Goal: Communication & Community: Answer question/provide support

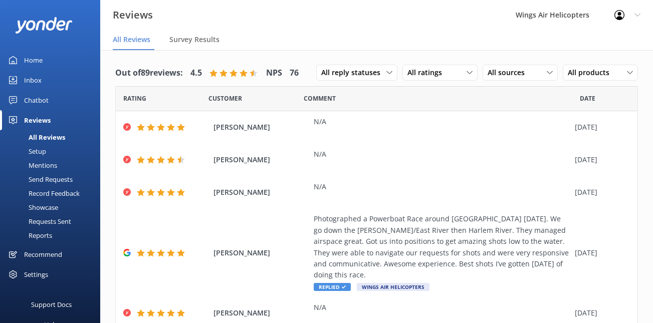
click at [52, 221] on div "Requests Sent" at bounding box center [38, 221] width 65 height 14
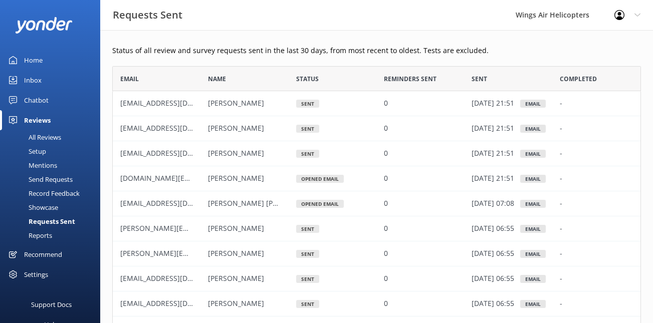
scroll to position [277, 529]
click at [51, 175] on div "Send Requests" at bounding box center [39, 179] width 67 height 14
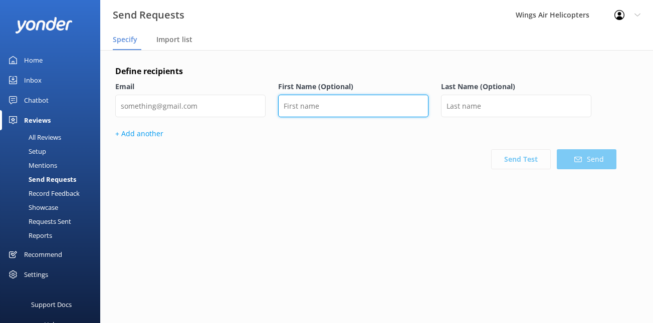
click at [356, 107] on input "text" at bounding box center [353, 106] width 150 height 23
paste input "Mark Zientikt"
click at [322, 108] on input "Mark Zientikt" at bounding box center [353, 106] width 150 height 23
type input "Mark"
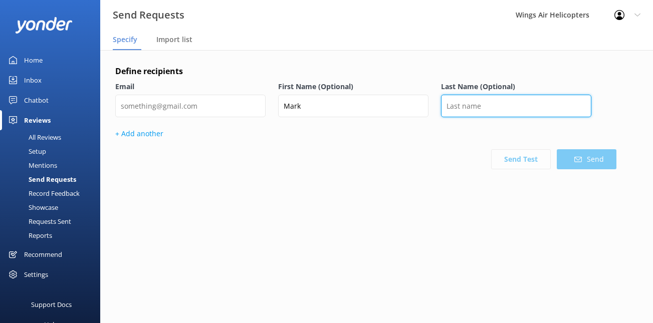
paste input "Zientikt"
type input "Zientikt"
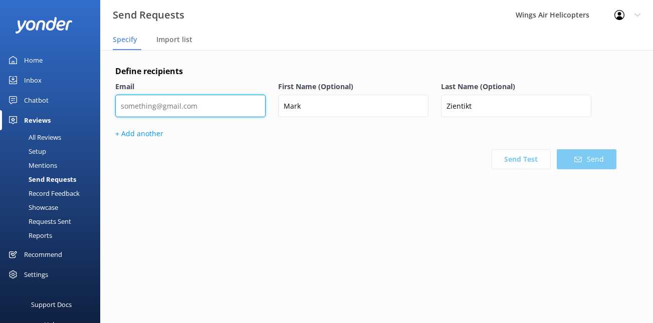
click at [245, 106] on input "email" at bounding box center [190, 106] width 150 height 23
paste input "mzrentals1819@gmail.com"
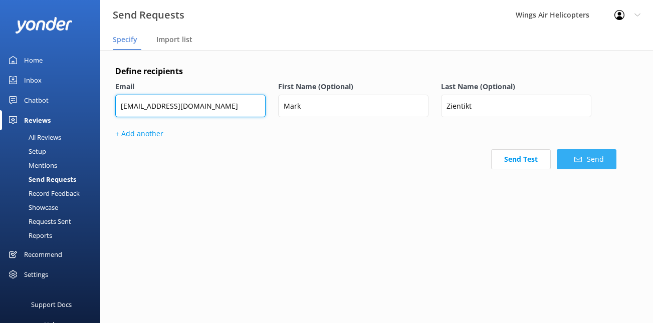
type input "mzrentals1819@gmail.com"
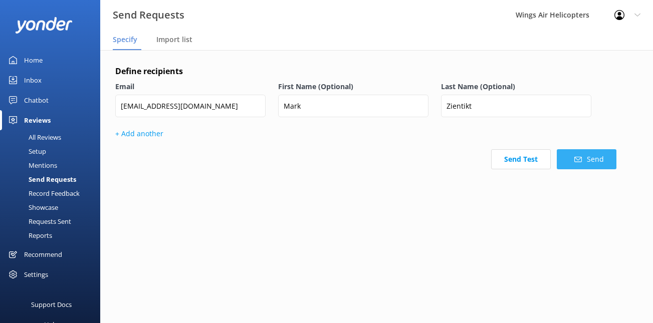
click at [584, 164] on button "Send" at bounding box center [587, 159] width 60 height 20
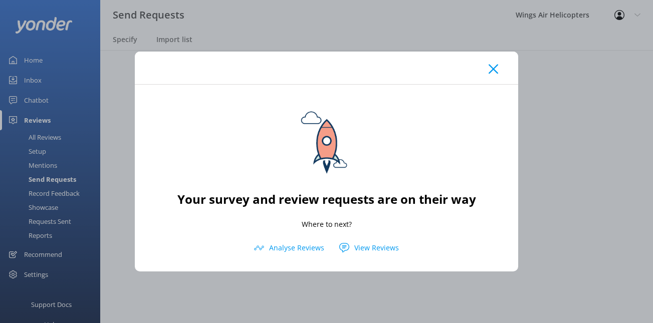
click at [496, 75] on div at bounding box center [326, 68] width 383 height 33
click at [491, 75] on div at bounding box center [326, 68] width 383 height 33
click at [489, 74] on icon at bounding box center [494, 69] width 10 height 10
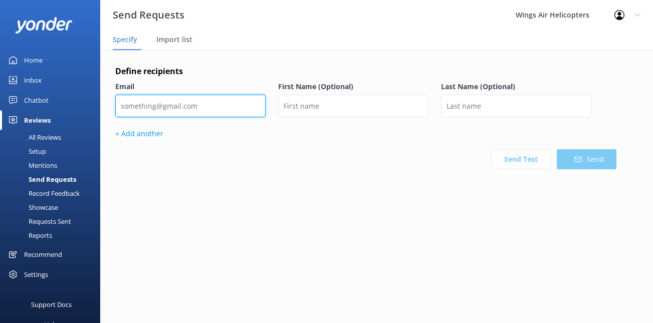
click at [246, 103] on input "email" at bounding box center [190, 106] width 150 height 23
paste input "Hfdmaterials@gmail.com"
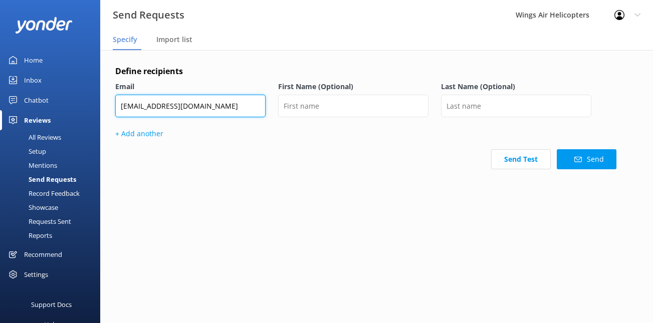
type input "Hfdmaterials@gmail.com"
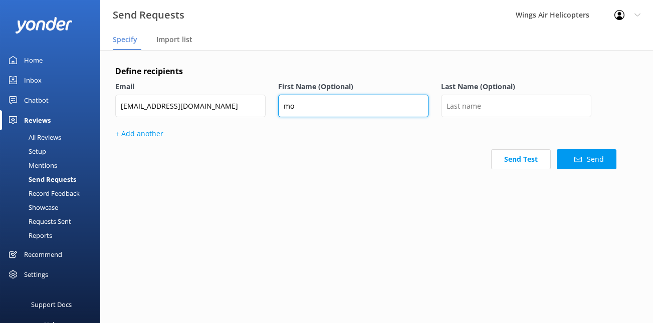
type input "m"
type input "Mohammed"
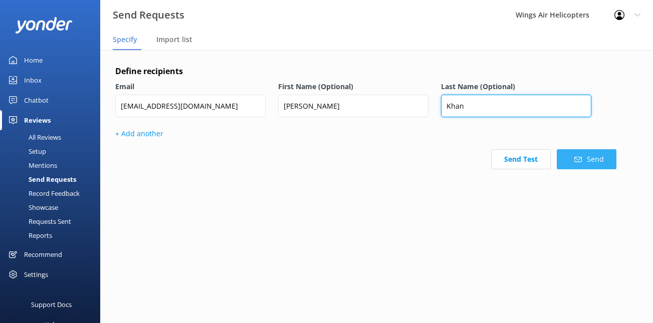
type input "Khan"
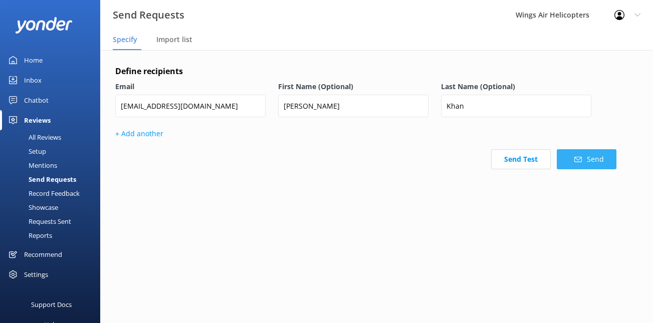
click at [575, 161] on icon at bounding box center [578, 160] width 8 height 8
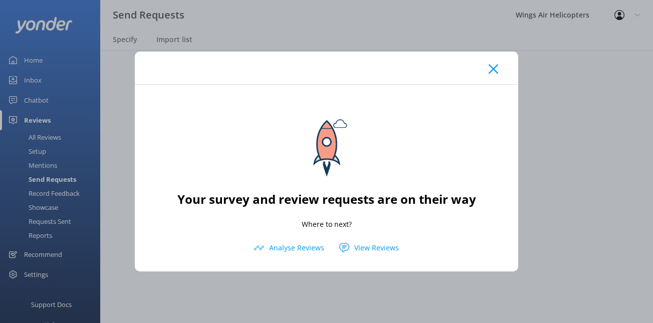
click at [493, 66] on icon at bounding box center [494, 69] width 10 height 10
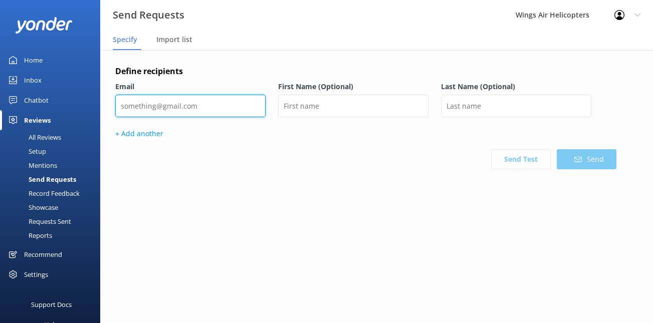
click at [252, 104] on input "email" at bounding box center [190, 106] width 150 height 23
paste input "Darnellehenry91@gmail.com"
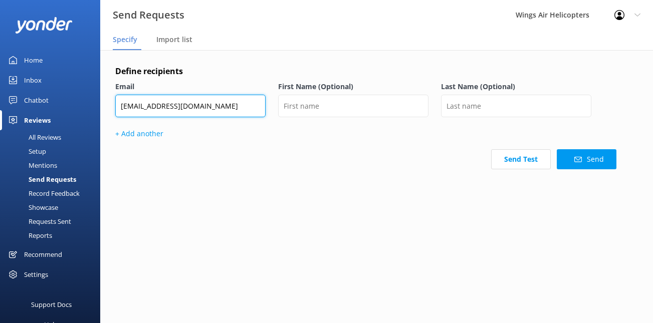
type input "Darnellehenry91@gmail.com"
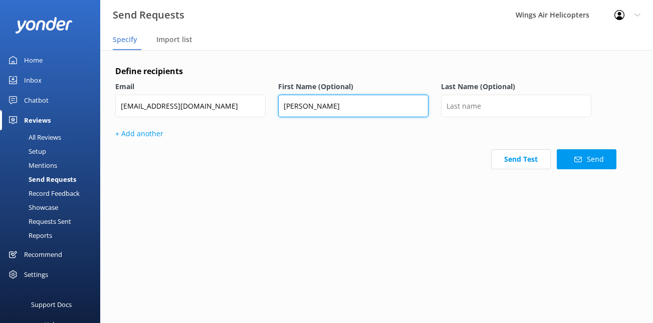
type input "Darnelle"
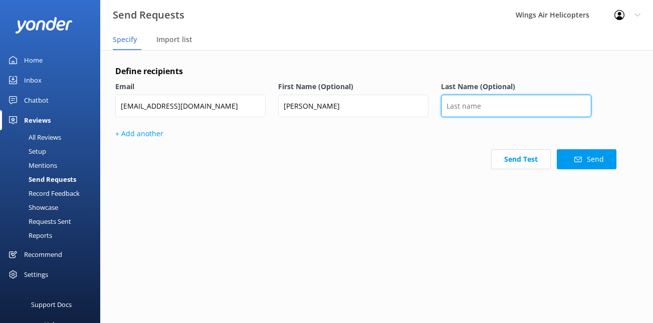
type input "h"
type input "Henry"
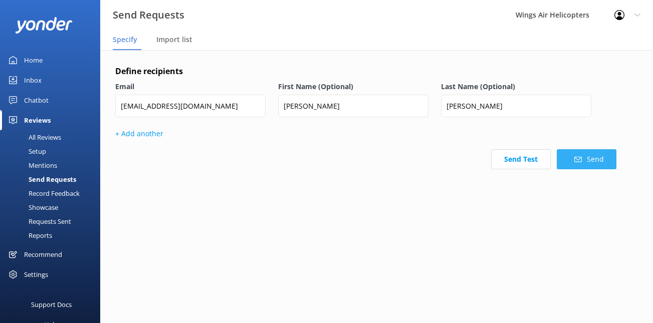
click at [565, 161] on button "Send" at bounding box center [587, 159] width 60 height 20
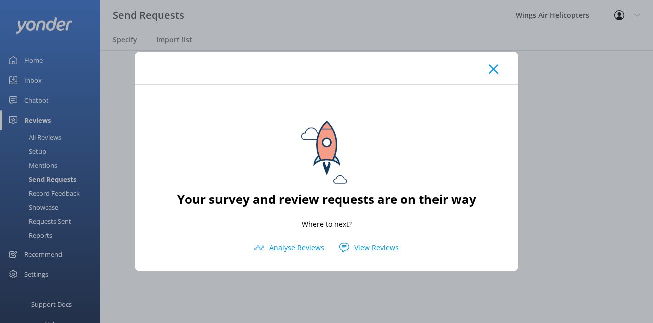
click at [488, 67] on div at bounding box center [326, 68] width 383 height 33
click at [493, 67] on icon at bounding box center [494, 69] width 10 height 10
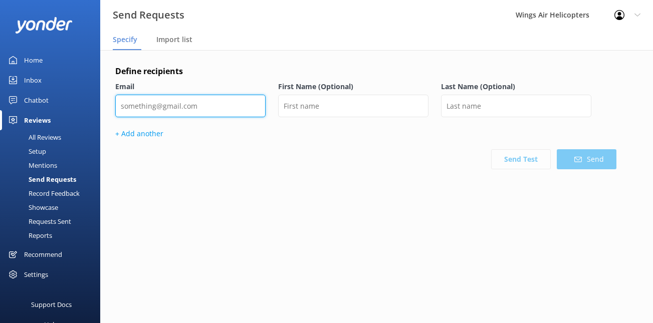
click at [253, 107] on input "email" at bounding box center [190, 106] width 150 height 23
paste input "bani1972@icloud.com"
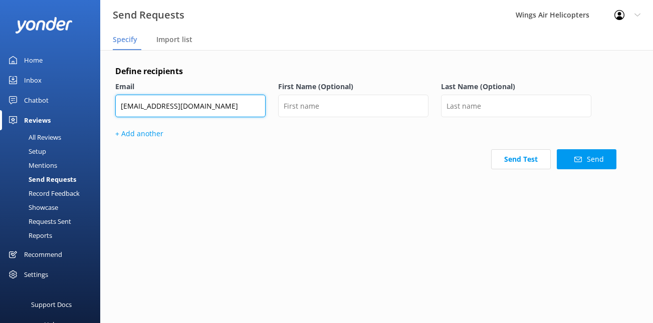
type input "bani1972@icloud.com"
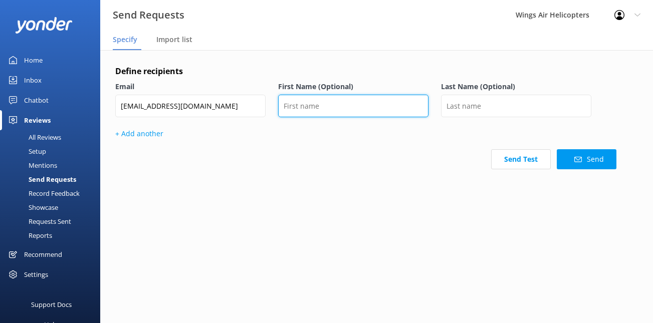
click at [376, 109] on input "text" at bounding box center [353, 106] width 150 height 23
paste input "Kaltrinë Gashi"
click at [318, 107] on input "Kaltrinë Gashi" at bounding box center [353, 106] width 150 height 23
type input "Kaltrinë"
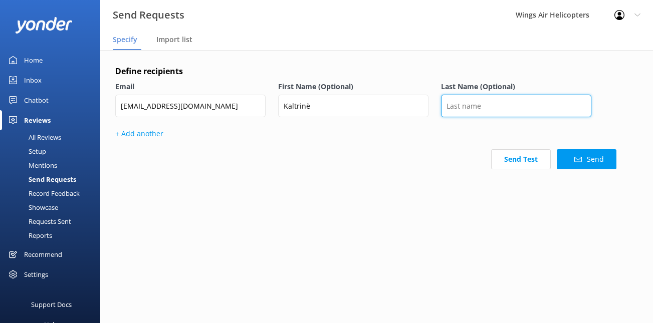
paste input "Gashi"
type input "Gashi"
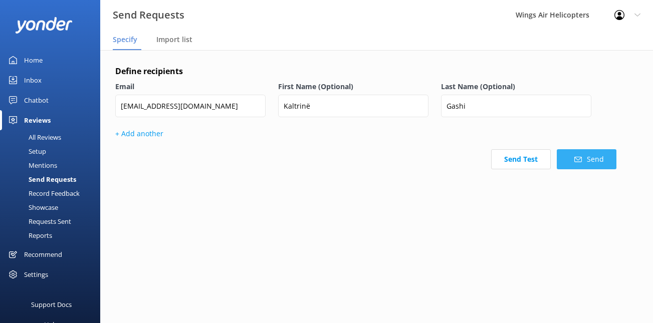
click at [601, 161] on button "Send" at bounding box center [587, 159] width 60 height 20
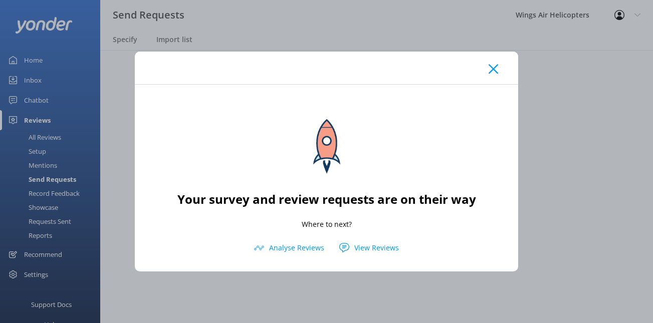
click at [487, 73] on div at bounding box center [326, 68] width 383 height 33
click at [491, 72] on icon at bounding box center [494, 69] width 10 height 10
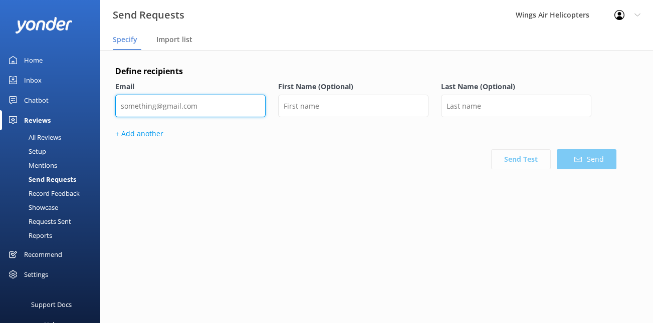
click at [238, 100] on input "email" at bounding box center [190, 106] width 150 height 23
paste input "festim.ademi.pro@gmail.com"
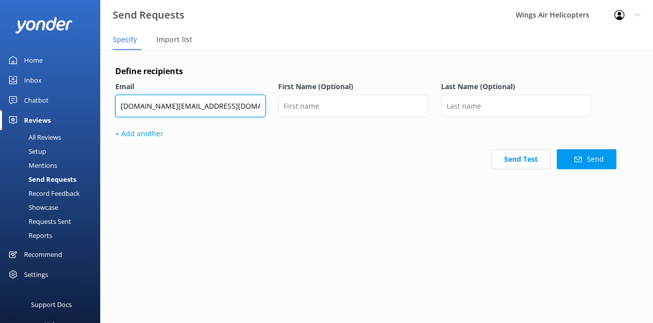
type input "festim.ademi.pro@gmail.com"
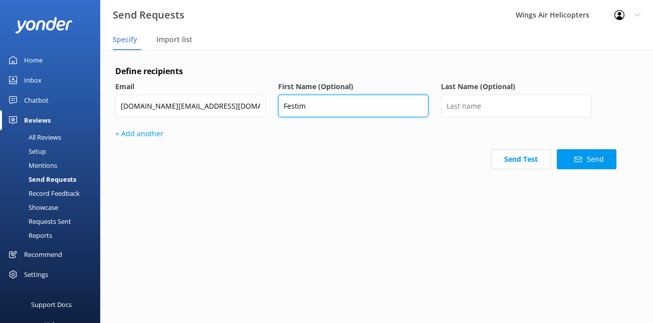
type input "Festim"
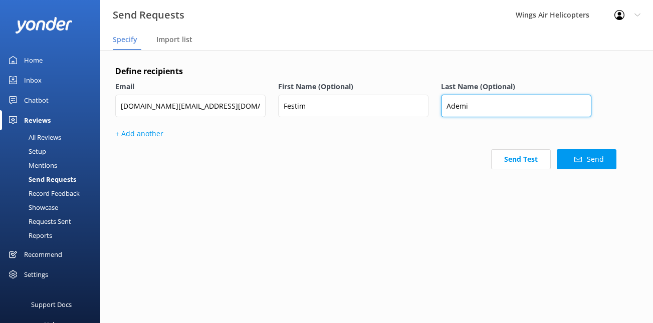
type input "Ademi"
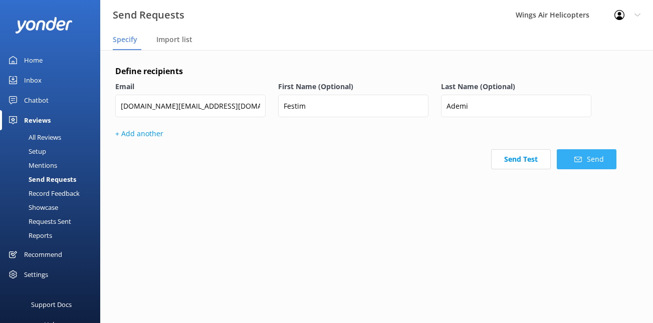
click at [583, 160] on button "Send" at bounding box center [587, 159] width 60 height 20
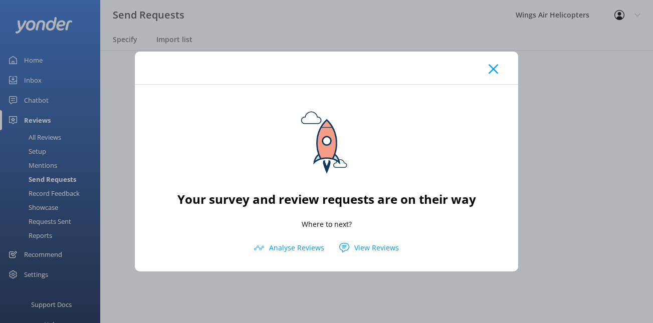
click at [490, 69] on icon at bounding box center [494, 69] width 10 height 10
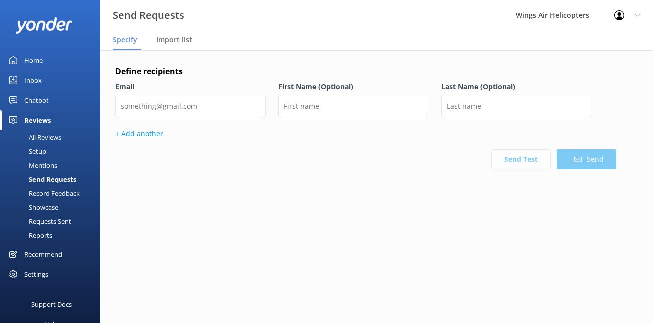
click at [56, 67] on link "Home" at bounding box center [50, 60] width 100 height 20
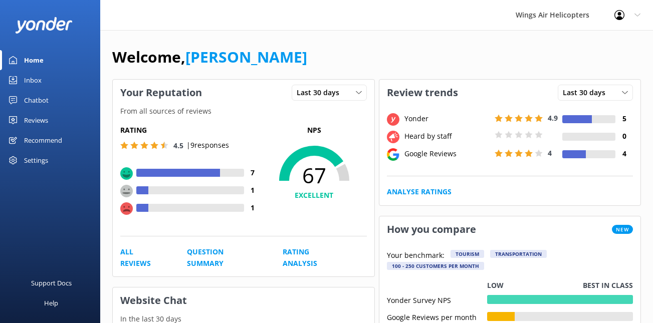
click at [43, 155] on div "Settings" at bounding box center [36, 160] width 24 height 20
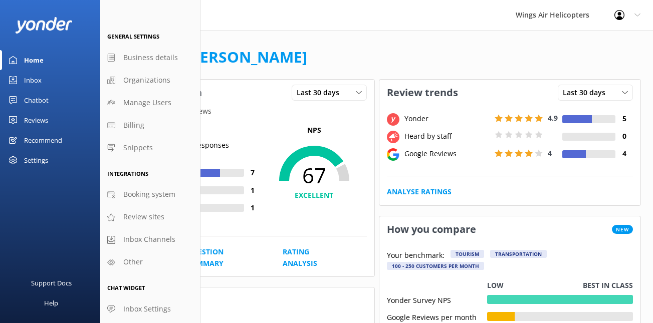
click at [45, 122] on div "Reviews" at bounding box center [36, 120] width 24 height 20
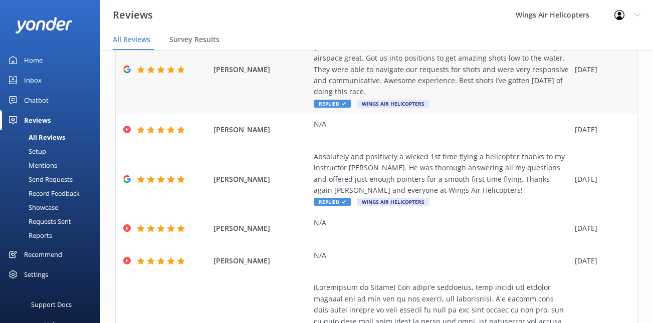
scroll to position [178, 0]
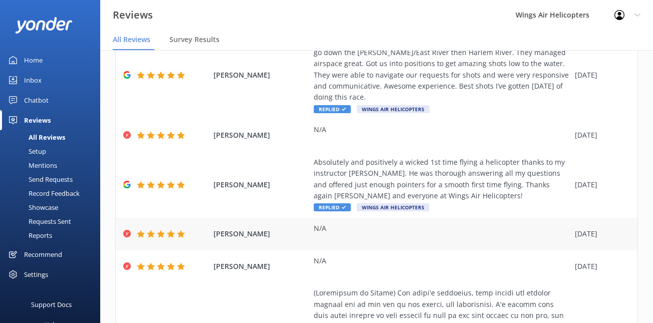
click at [337, 223] on div "N/A" at bounding box center [442, 234] width 256 height 23
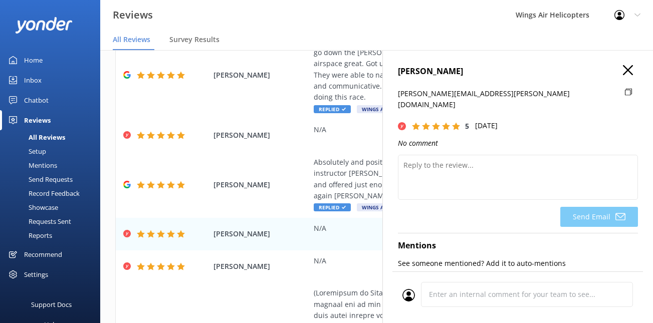
click at [627, 73] on icon "button" at bounding box center [628, 70] width 10 height 10
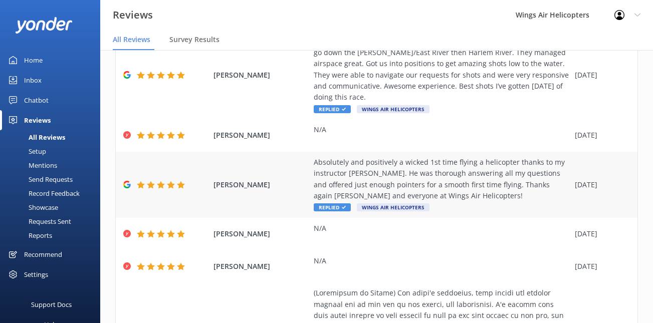
scroll to position [0, 0]
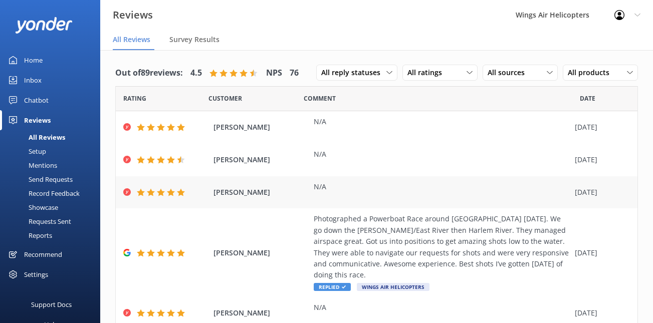
click at [332, 192] on div "N/A" at bounding box center [442, 192] width 256 height 23
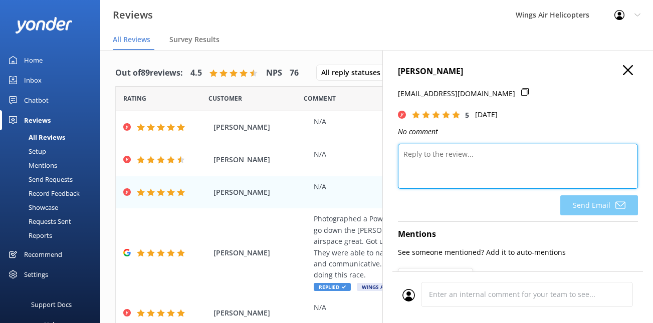
click at [484, 169] on textarea at bounding box center [518, 166] width 240 height 45
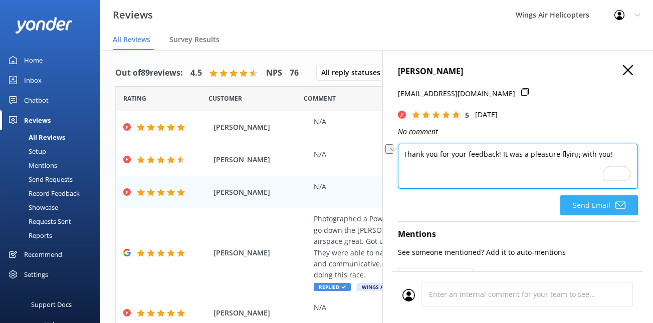
type textarea "Thank you for your feedback! It was a pleasure flying with you!"
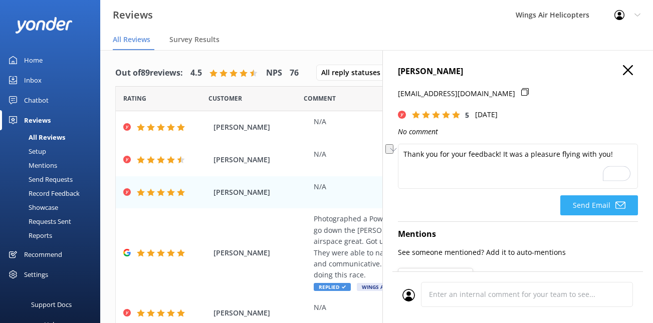
click at [578, 206] on button "Send Email" at bounding box center [599, 205] width 78 height 20
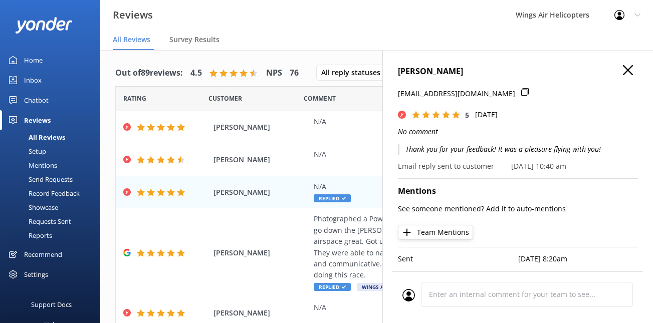
click at [623, 68] on icon "button" at bounding box center [628, 70] width 10 height 10
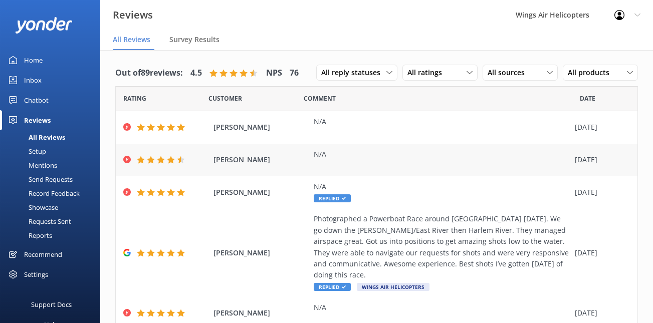
click at [382, 163] on div "N/A" at bounding box center [442, 160] width 256 height 23
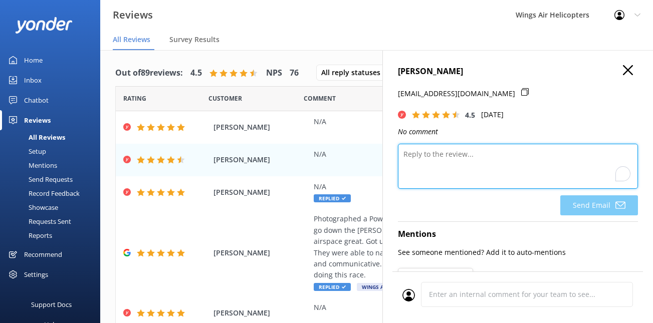
click at [513, 166] on textarea "To enrich screen reader interactions, please activate Accessibility in Grammarl…" at bounding box center [518, 166] width 240 height 45
paste textarea "Thank you for your feedback! It was a pleasure flying with you!"
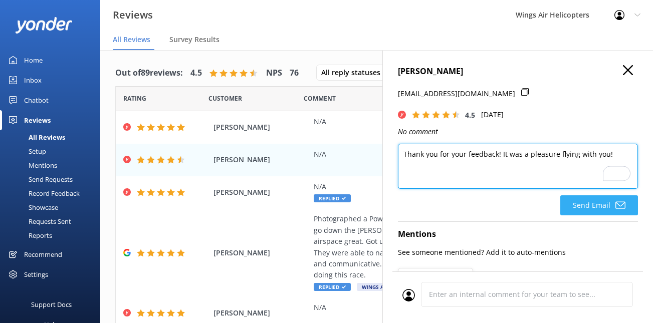
type textarea "Thank you for your feedback! It was a pleasure flying with you!"
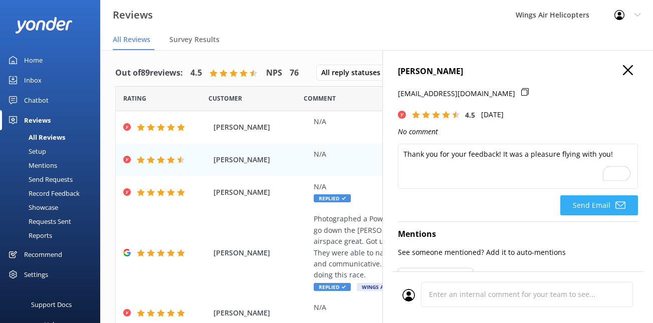
click at [581, 204] on button "Send Email" at bounding box center [599, 205] width 78 height 20
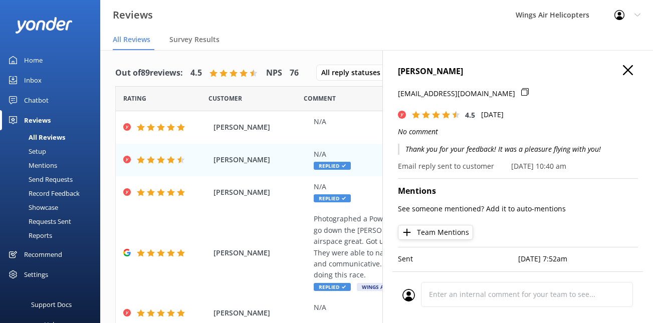
click at [624, 76] on div "[PERSON_NAME] [EMAIL_ADDRESS][DOMAIN_NAME] 4.5 [DATE] No comment Thank you for …" at bounding box center [517, 211] width 271 height 323
click at [632, 63] on div "[PERSON_NAME] [EMAIL_ADDRESS][DOMAIN_NAME] 4.5 [DATE] No comment Thank you for …" at bounding box center [517, 211] width 271 height 323
click at [631, 70] on icon "button" at bounding box center [628, 70] width 10 height 10
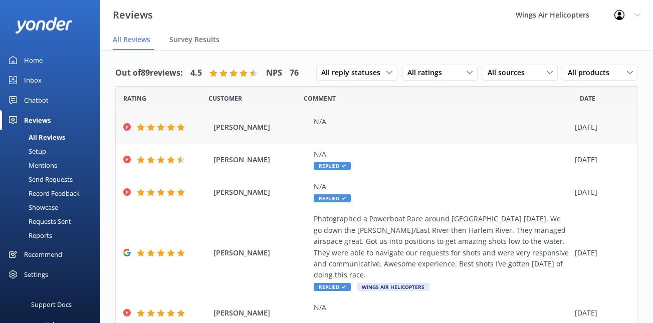
click at [416, 122] on div "N/A" at bounding box center [442, 121] width 256 height 11
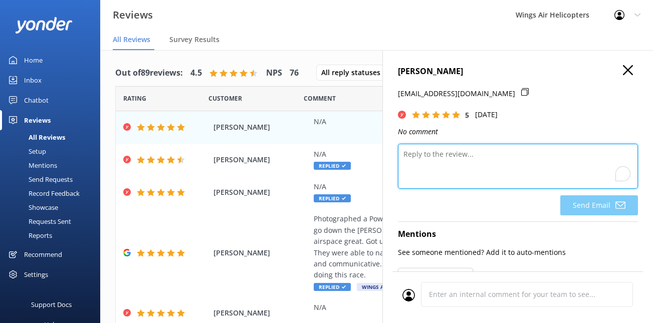
click at [473, 168] on textarea "To enrich screen reader interactions, please activate Accessibility in Grammarl…" at bounding box center [518, 166] width 240 height 45
paste textarea "Thank you for your feedback! It was a pleasure flying with you!"
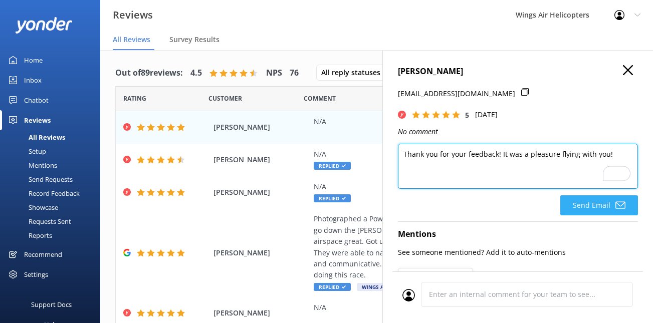
type textarea "Thank you for your feedback! It was a pleasure flying with you!"
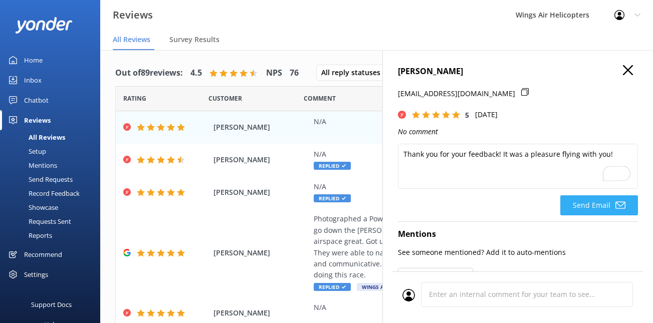
click at [593, 209] on button "Send Email" at bounding box center [599, 205] width 78 height 20
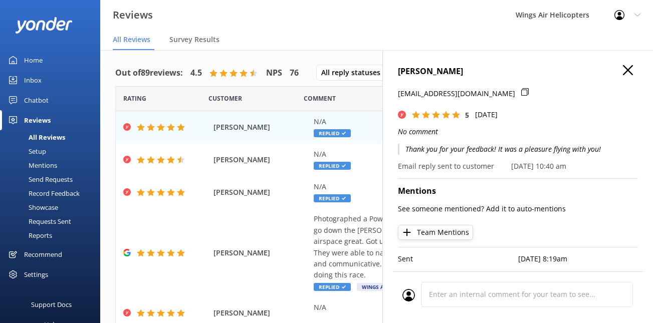
click at [625, 71] on icon "button" at bounding box center [628, 70] width 10 height 10
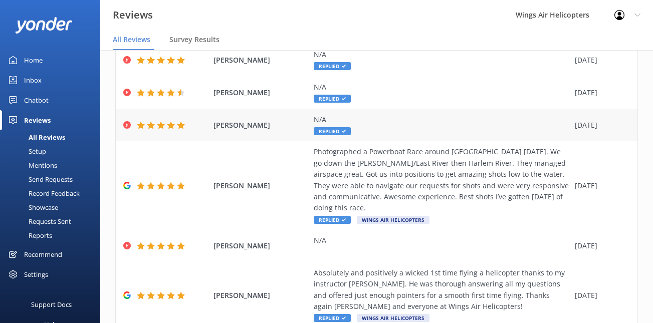
scroll to position [100, 0]
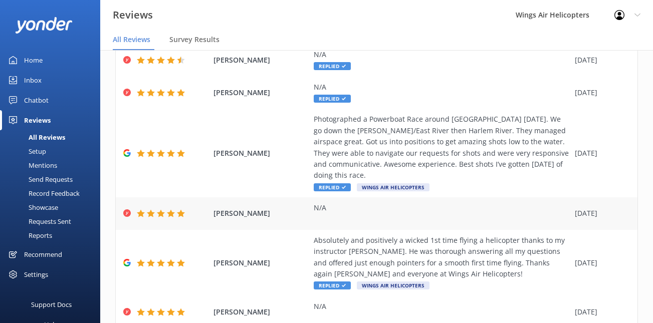
click at [369, 202] on div "N/A" at bounding box center [442, 207] width 256 height 11
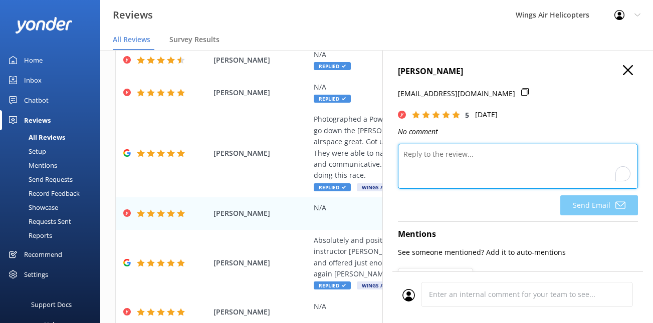
click at [512, 168] on textarea "To enrich screen reader interactions, please activate Accessibility in Grammarl…" at bounding box center [518, 166] width 240 height 45
paste textarea "Thank you for your feedback! It was a pleasure flying with you!"
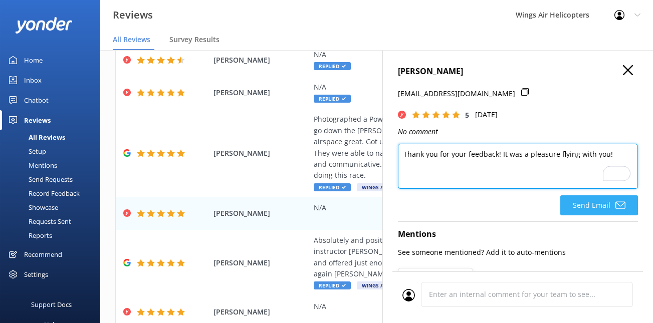
type textarea "Thank you for your feedback! It was a pleasure flying with you!"
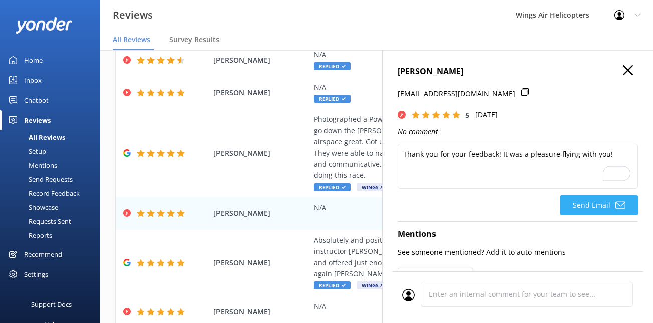
click at [599, 209] on button "Send Email" at bounding box center [599, 205] width 78 height 20
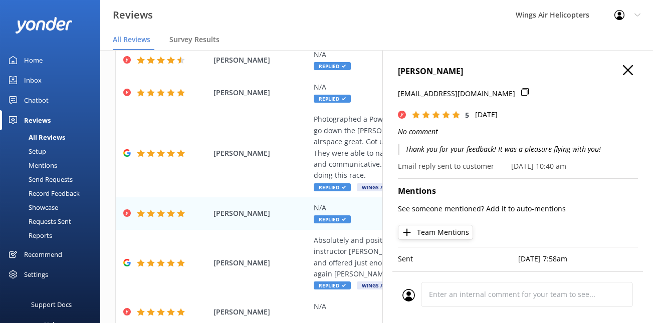
click at [633, 62] on div "[PERSON_NAME] [EMAIL_ADDRESS][DOMAIN_NAME] 5 [DATE] No comment Thank you for yo…" at bounding box center [517, 211] width 271 height 323
click at [630, 70] on icon "button" at bounding box center [628, 70] width 10 height 10
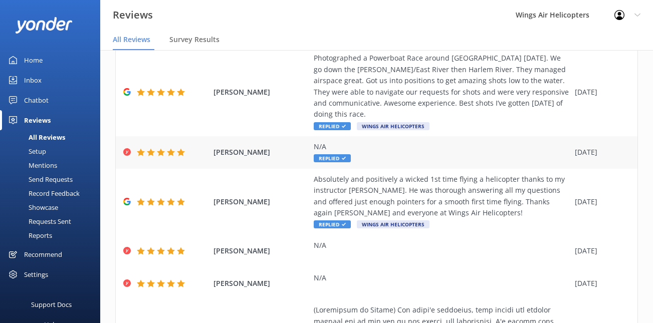
scroll to position [201, 0]
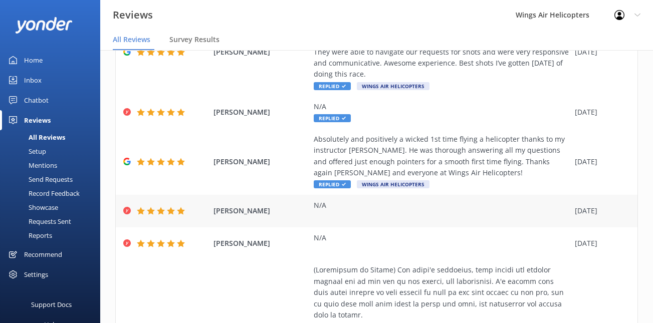
click at [453, 200] on div "N/A" at bounding box center [442, 205] width 256 height 11
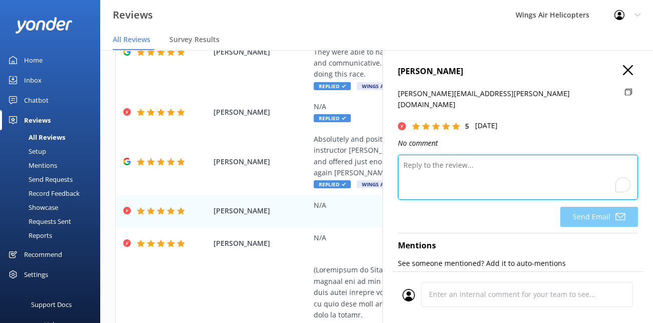
click at [497, 157] on textarea "To enrich screen reader interactions, please activate Accessibility in Grammarl…" at bounding box center [518, 177] width 240 height 45
paste textarea "Thank you for your feedback! It was a pleasure flying with you!"
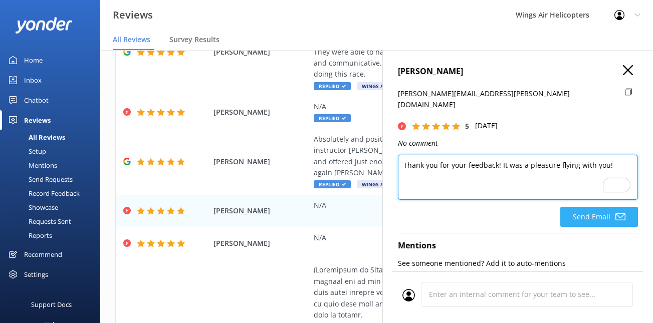
type textarea "Thank you for your feedback! It was a pleasure flying with you!"
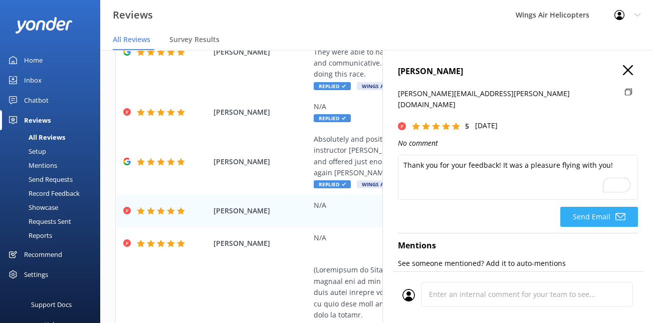
click at [571, 207] on button "Send Email" at bounding box center [599, 217] width 78 height 20
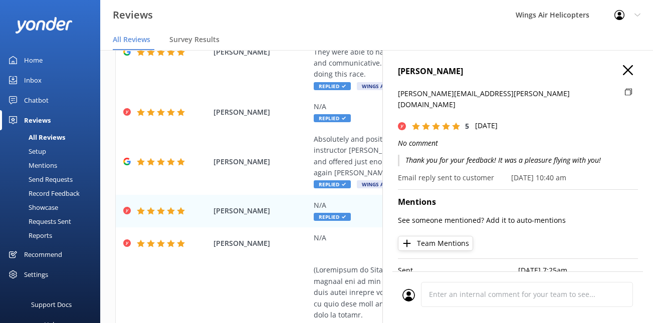
click at [629, 71] on use "button" at bounding box center [628, 70] width 10 height 10
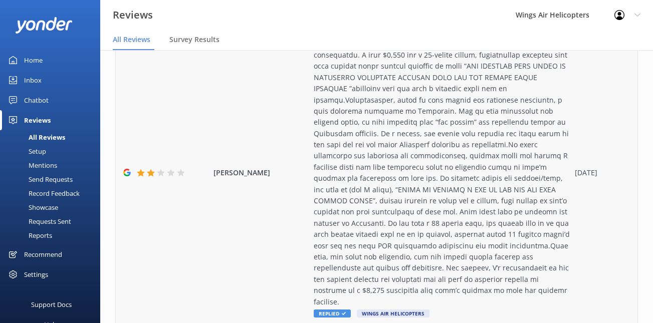
scroll to position [20, 0]
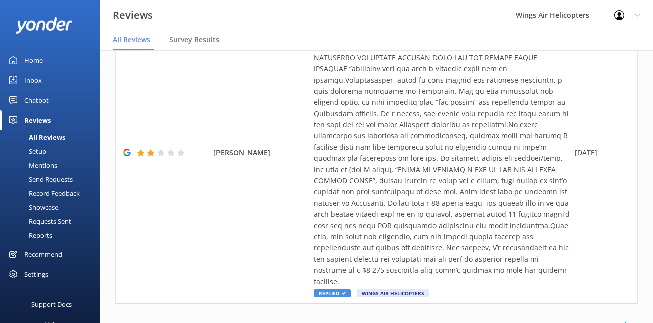
click at [629, 320] on icon at bounding box center [627, 326] width 12 height 12
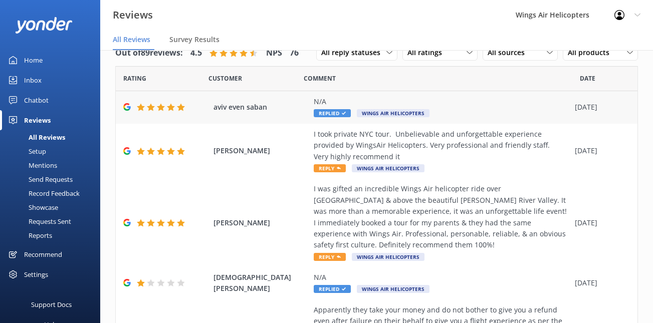
click at [498, 111] on div "N/A Replied Wings Air Helicopters" at bounding box center [442, 107] width 256 height 23
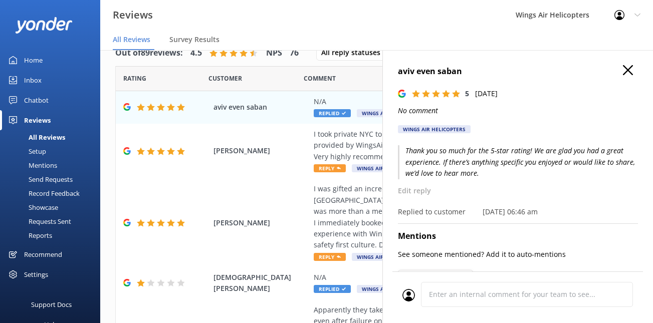
click at [628, 70] on use "button" at bounding box center [628, 70] width 10 height 10
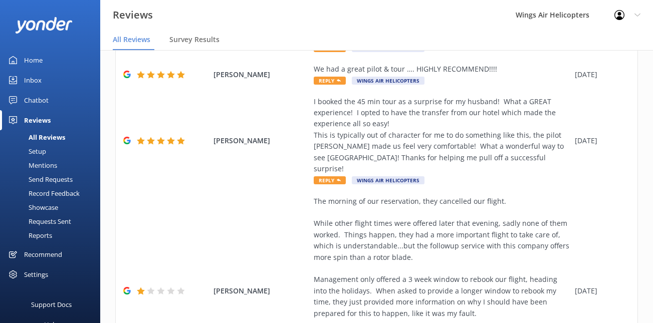
scroll to position [729, 0]
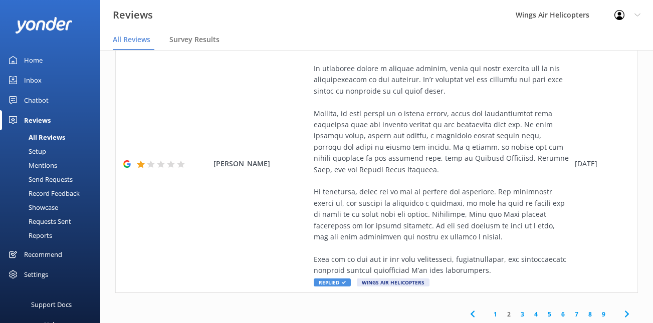
click at [496, 310] on link "1" at bounding box center [496, 315] width 14 height 10
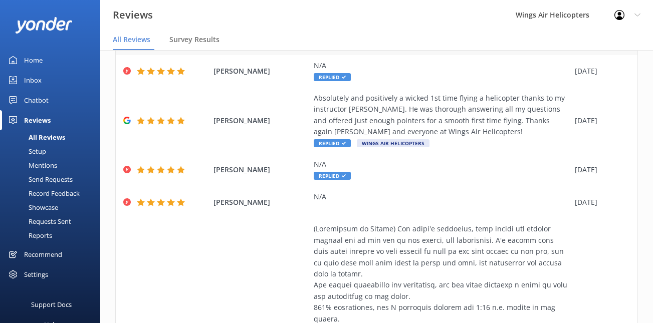
scroll to position [244, 0]
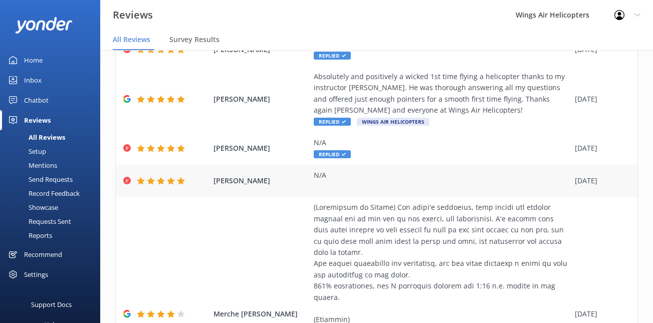
click at [395, 175] on div "N/A" at bounding box center [442, 181] width 256 height 23
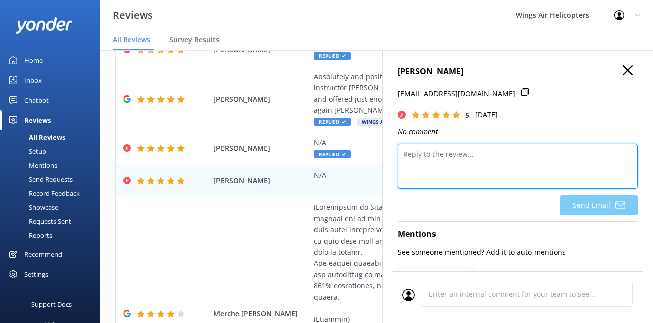
click at [490, 157] on textarea at bounding box center [518, 166] width 240 height 45
paste textarea "Thank you for your feedback! It was a pleasure flying with you!"
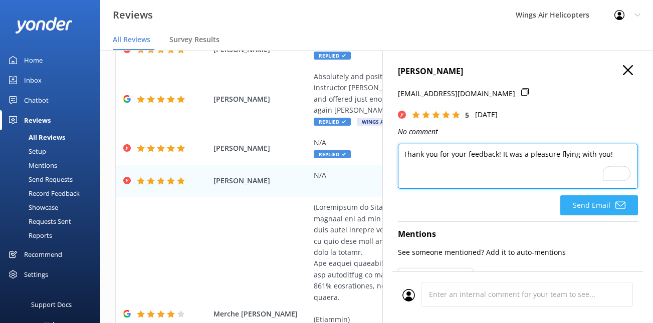
type textarea "Thank you for your feedback! It was a pleasure flying with you!"
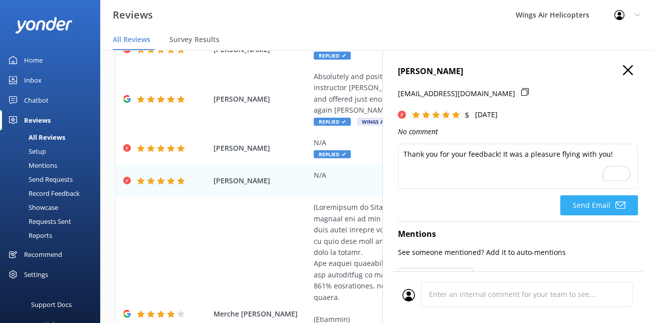
click at [600, 207] on button "Send Email" at bounding box center [599, 205] width 78 height 20
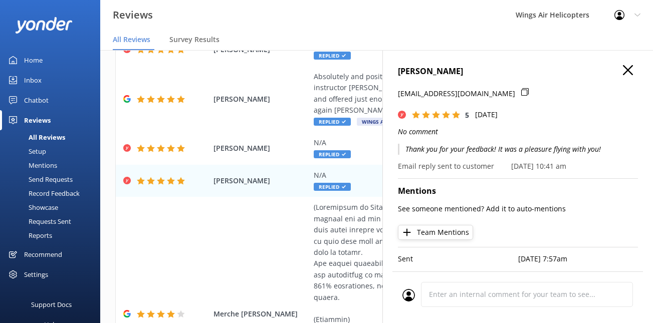
click at [631, 66] on use "button" at bounding box center [628, 70] width 10 height 10
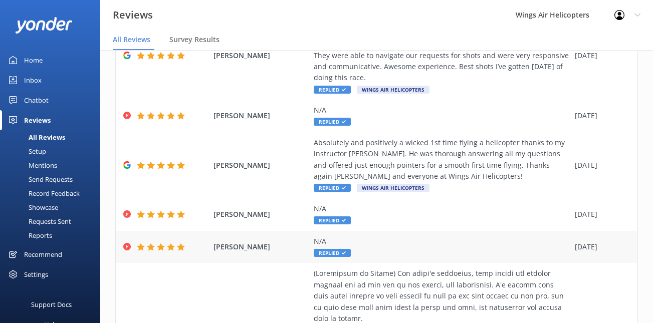
scroll to position [0, 0]
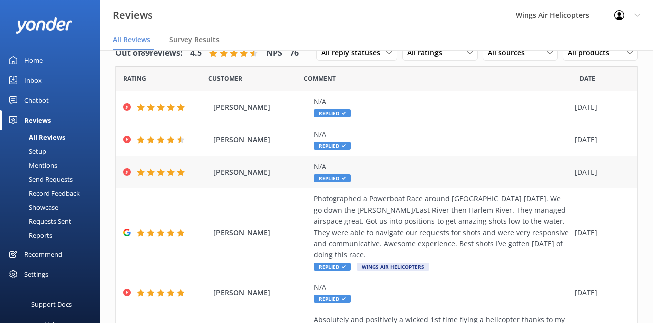
scroll to position [2, 0]
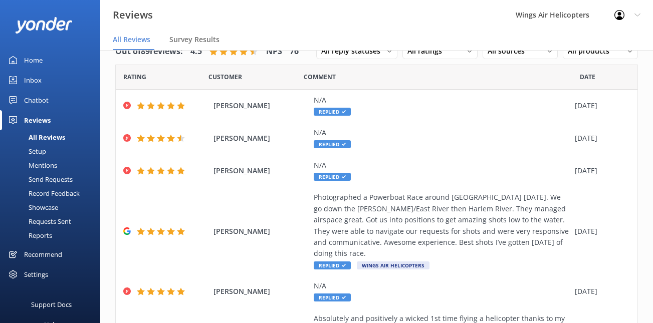
click at [55, 221] on div "Requests Sent" at bounding box center [38, 221] width 65 height 14
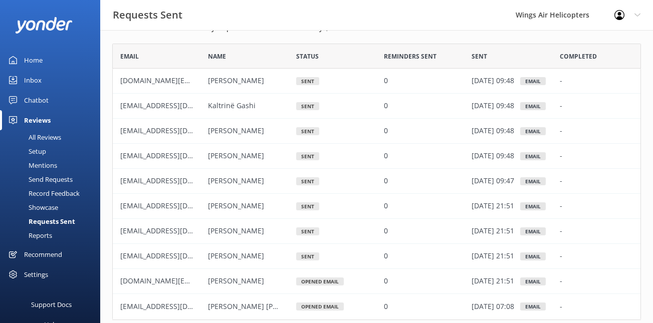
scroll to position [25, 0]
